Goal: Transaction & Acquisition: Purchase product/service

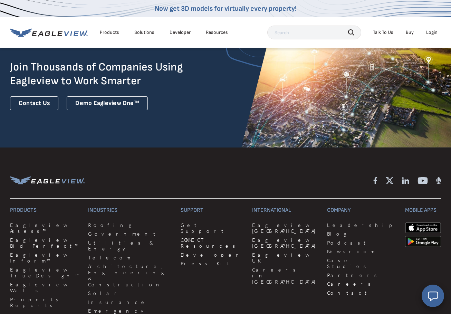
scroll to position [1660, 0]
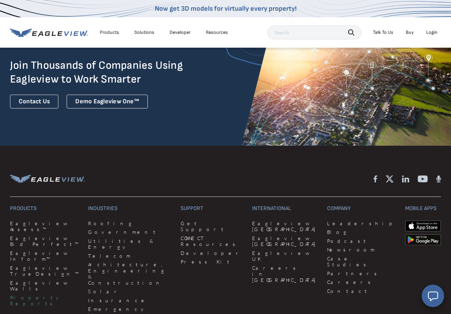
click at [39, 294] on link "Property Reports" at bounding box center [45, 300] width 70 height 12
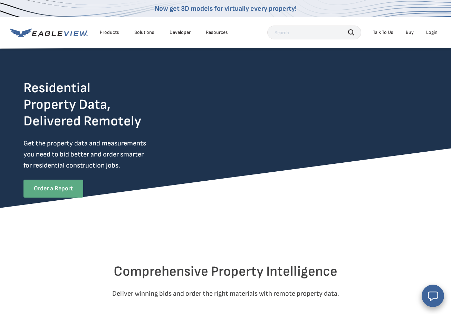
click at [53, 187] on link "Order a Report" at bounding box center [53, 189] width 60 height 18
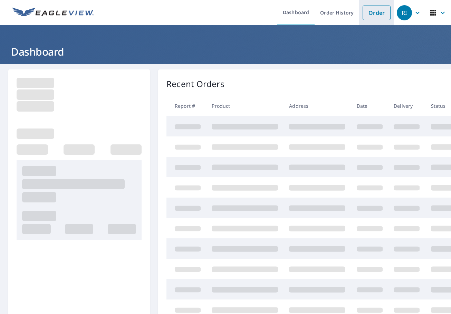
click at [380, 14] on link "Order" at bounding box center [376, 13] width 28 height 14
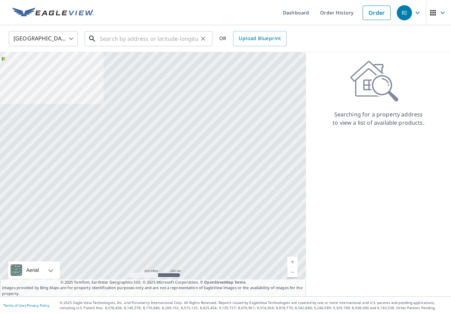
click at [129, 38] on input "text" at bounding box center [149, 38] width 98 height 19
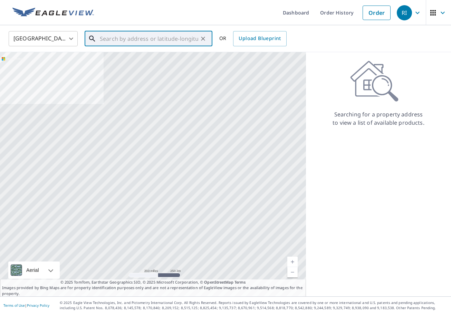
paste input "747 Steeple Ridge Cv"
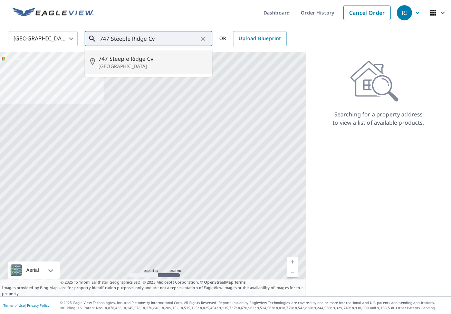
click at [170, 58] on span "747 Steeple Ridge Cv" at bounding box center [152, 59] width 108 height 8
type input "[STREET_ADDRESS]"
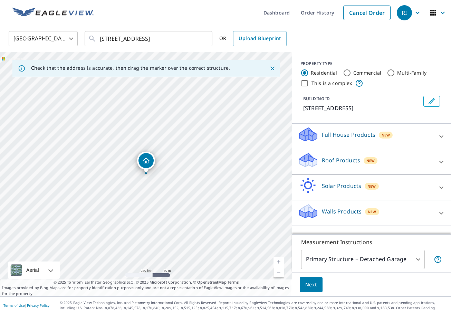
click at [417, 13] on icon "button" at bounding box center [417, 12] width 4 height 2
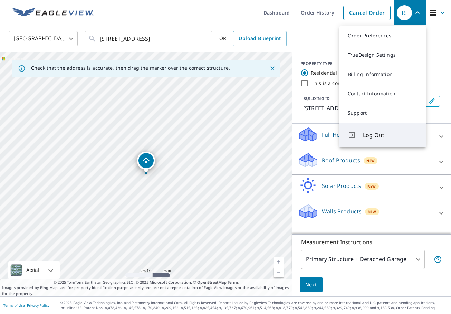
click at [372, 130] on button "Log Out" at bounding box center [382, 135] width 86 height 25
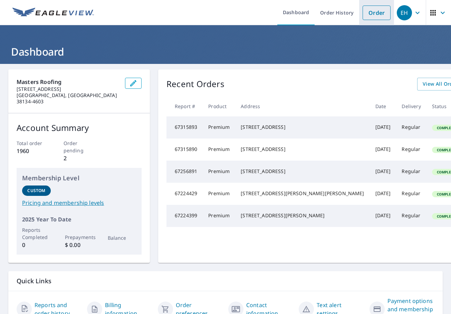
click at [383, 12] on link "Order" at bounding box center [376, 13] width 28 height 14
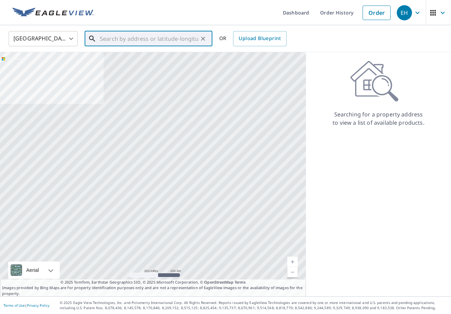
click at [133, 38] on input "text" at bounding box center [149, 38] width 98 height 19
paste input "747 Steeple Ridge Cv"
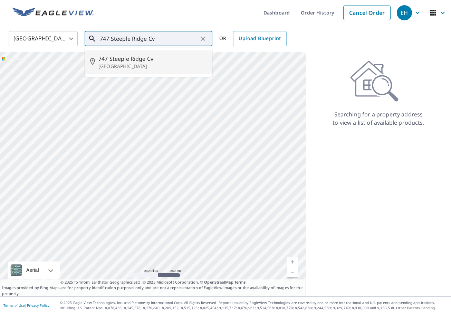
click at [161, 63] on p "[GEOGRAPHIC_DATA]" at bounding box center [152, 66] width 108 height 7
type input "[STREET_ADDRESS]"
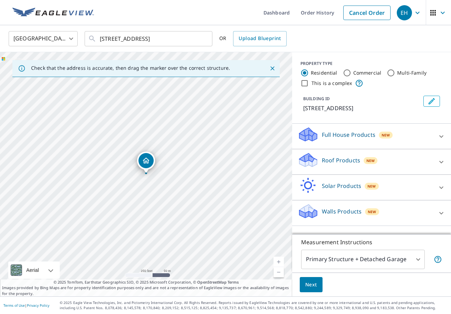
click at [442, 161] on icon at bounding box center [441, 162] width 8 height 8
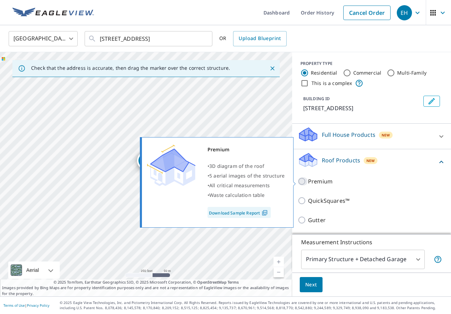
click at [302, 180] on input "Premium" at bounding box center [303, 181] width 10 height 8
checkbox input "true"
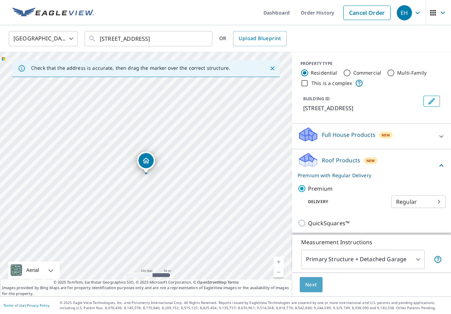
click at [314, 285] on span "Next" at bounding box center [311, 284] width 12 height 9
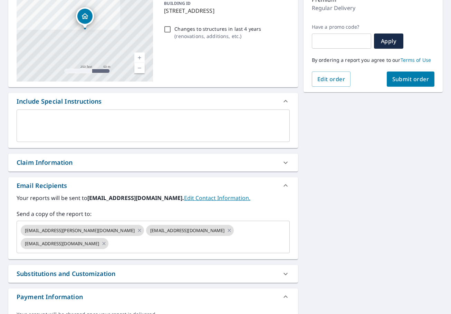
scroll to position [110, 0]
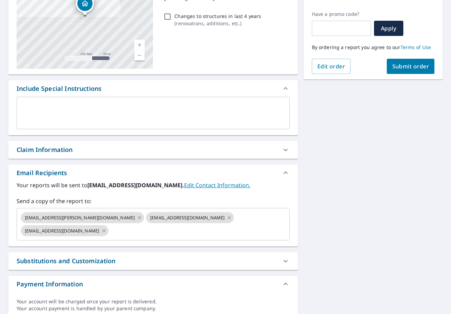
click at [284, 149] on icon at bounding box center [285, 149] width 4 height 2
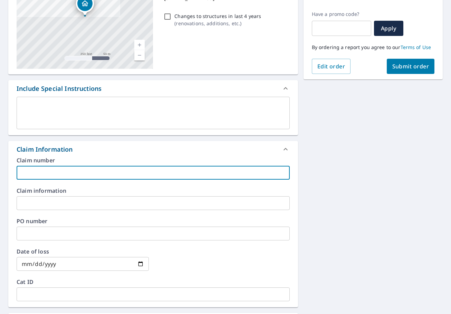
click at [38, 173] on input "text" at bounding box center [153, 173] width 273 height 14
paste input "Larry Ichniowski"
click at [82, 172] on input "Larry Ichniowski - Pricefor Trio Edge" at bounding box center [153, 173] width 273 height 14
drag, startPoint x: 96, startPoint y: 172, endPoint x: 102, endPoint y: 172, distance: 6.2
click at [96, 172] on input "Larry Ichniowski - Price for Trio Edge" at bounding box center [153, 173] width 273 height 14
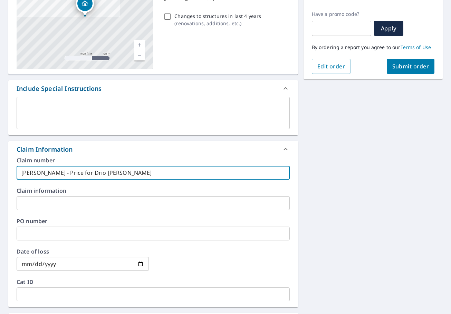
click at [106, 173] on input "Larry Ichniowski - Price for Drio Edge" at bounding box center [153, 173] width 273 height 14
click at [127, 172] on input "Larry Ichniowski - Price for Drip Edge" at bounding box center [153, 173] width 273 height 14
type input "Larry Ichniowski - Price for Drip Edge all the way around - EH"
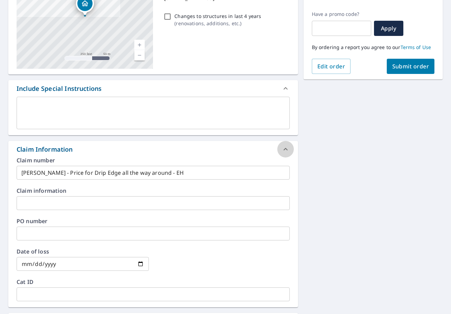
click at [284, 151] on icon at bounding box center [285, 149] width 8 height 8
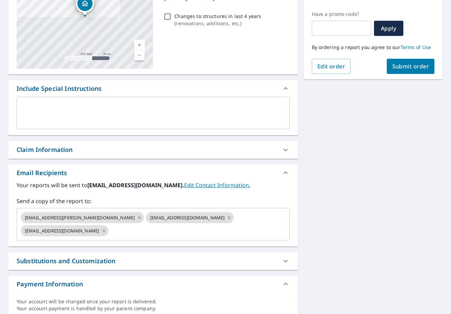
click at [408, 67] on span "Submit order" at bounding box center [410, 66] width 37 height 8
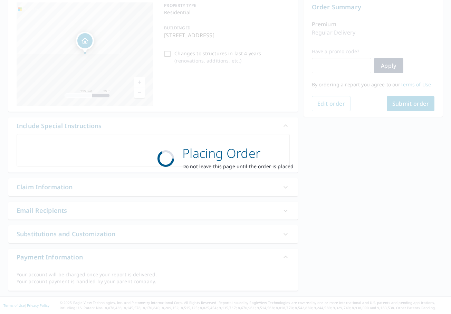
scroll to position [72, 0]
